Goal: Use online tool/utility: Utilize a website feature to perform a specific function

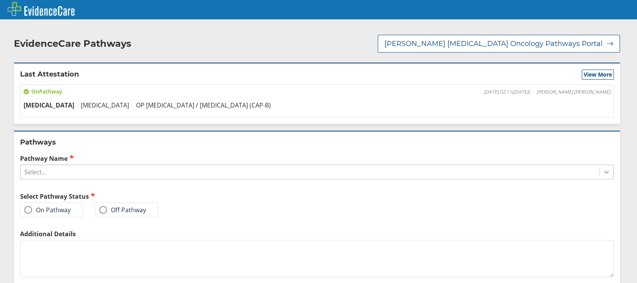
click at [604, 171] on icon at bounding box center [606, 172] width 5 height 3
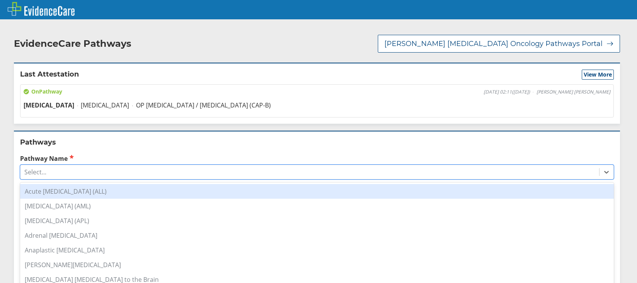
scroll to position [77, 0]
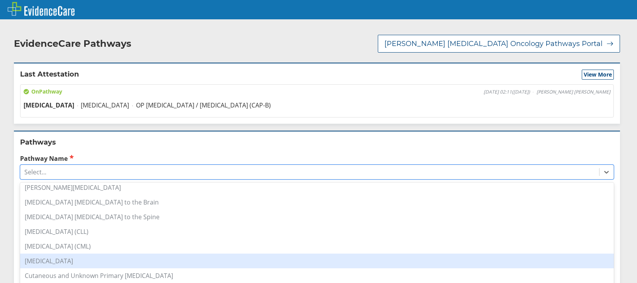
click at [56, 253] on div "[MEDICAL_DATA]" at bounding box center [317, 260] width 594 height 15
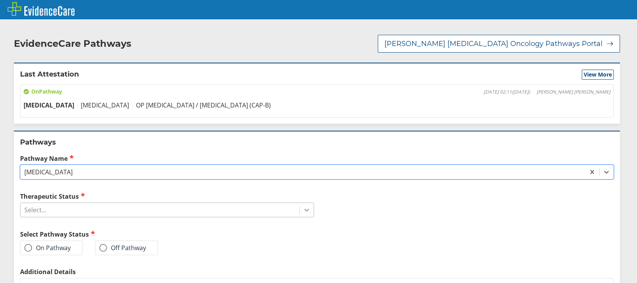
click at [306, 206] on icon at bounding box center [307, 210] width 8 height 8
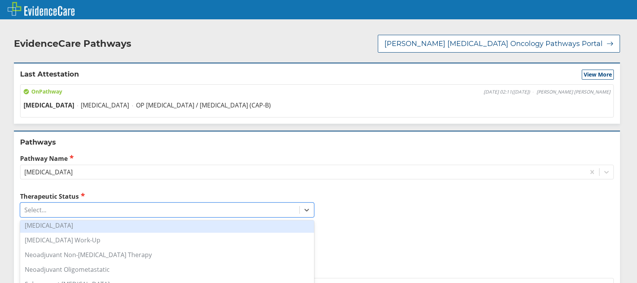
click at [76, 220] on div "[MEDICAL_DATA]" at bounding box center [167, 225] width 294 height 15
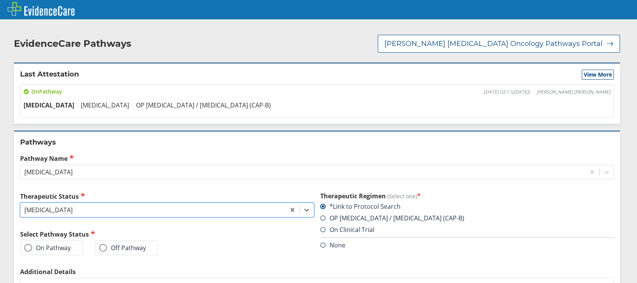
click at [320, 215] on span at bounding box center [322, 217] width 5 height 5
click at [0, 0] on input "OP [MEDICAL_DATA] / [MEDICAL_DATA] (CAP-B)" at bounding box center [0, 0] width 0 height 0
click at [28, 244] on span at bounding box center [28, 248] width 8 height 8
click at [0, 0] on input "On Pathway" at bounding box center [0, 0] width 0 height 0
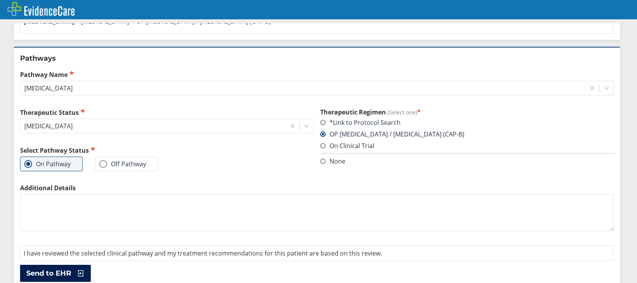
click at [50, 269] on span "Send to EHR" at bounding box center [48, 273] width 45 height 9
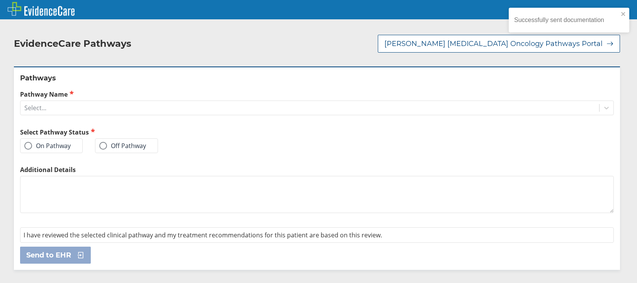
scroll to position [0, 0]
